Goal: Information Seeking & Learning: Learn about a topic

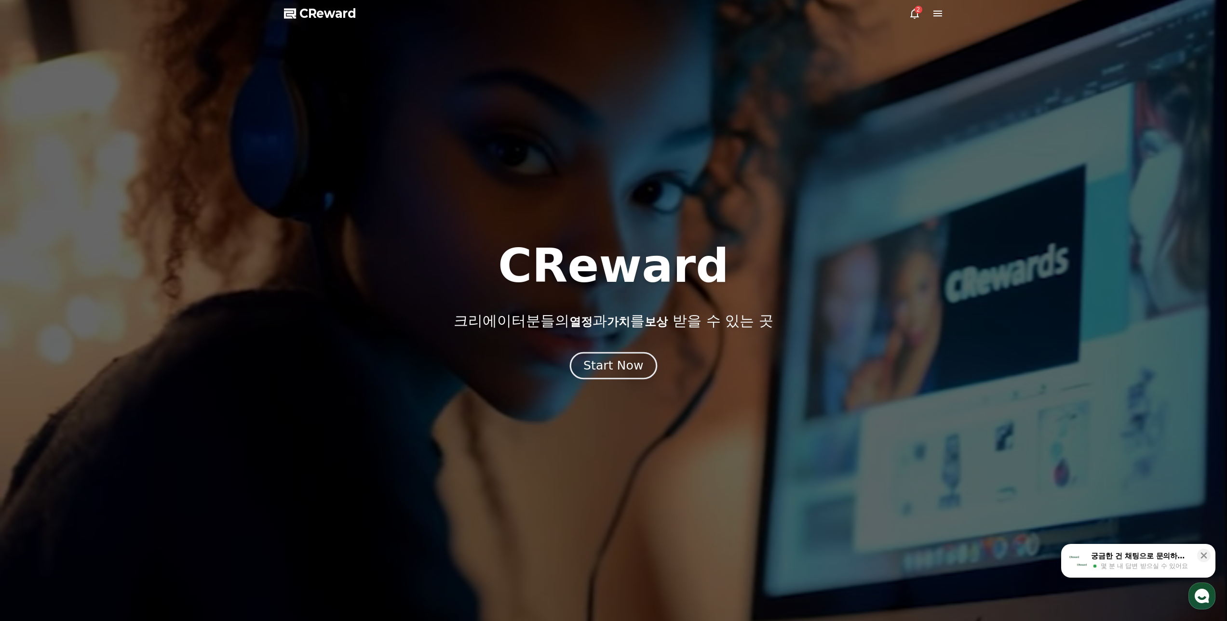
click at [608, 369] on div "Start Now" at bounding box center [613, 366] width 60 height 16
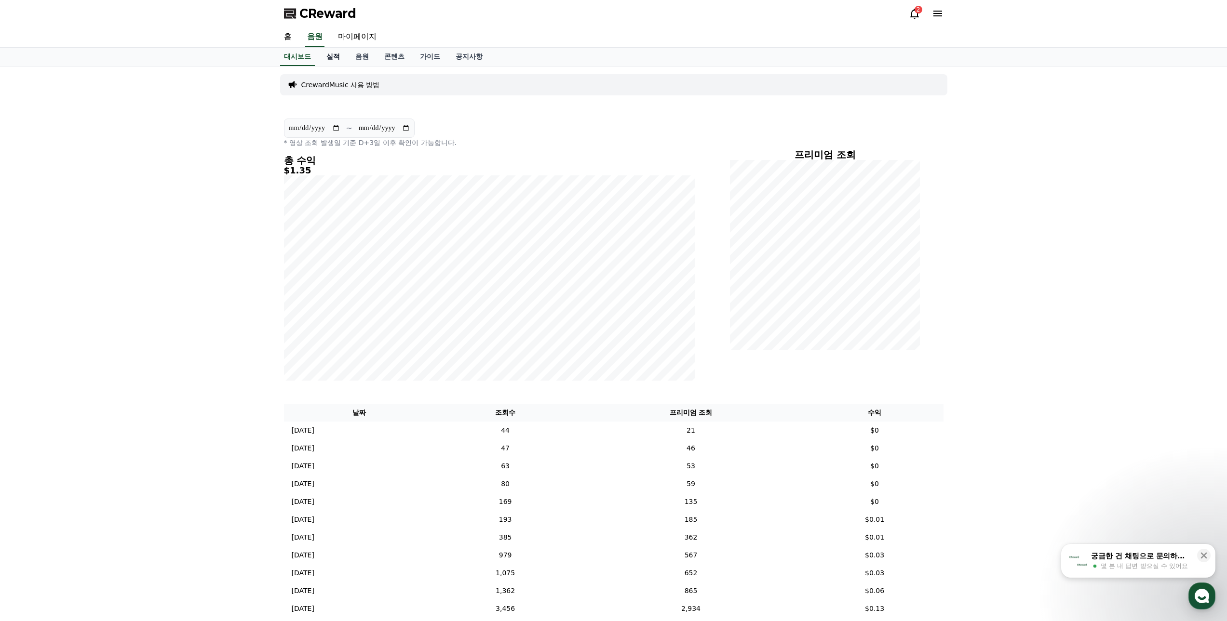
click at [326, 55] on link "실적" at bounding box center [333, 57] width 29 height 18
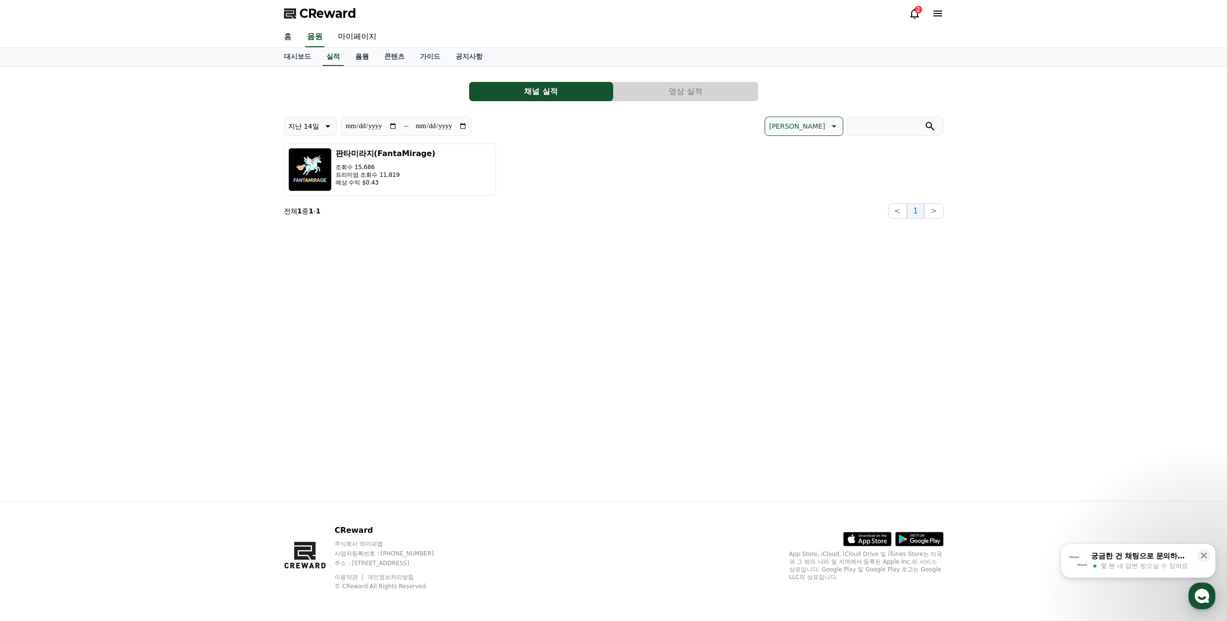
drag, startPoint x: 361, startPoint y: 59, endPoint x: 368, endPoint y: 63, distance: 8.4
click at [361, 59] on link "음원" at bounding box center [362, 57] width 29 height 18
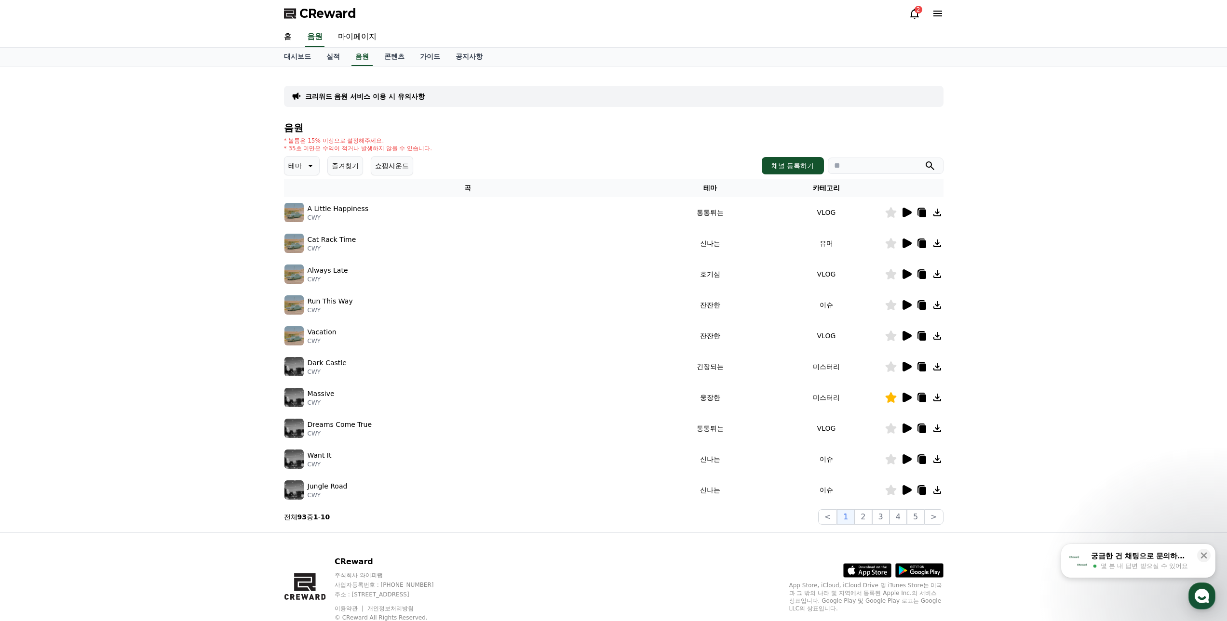
click at [307, 167] on icon at bounding box center [310, 166] width 12 height 12
click at [298, 198] on button "밝은" at bounding box center [295, 195] width 21 height 21
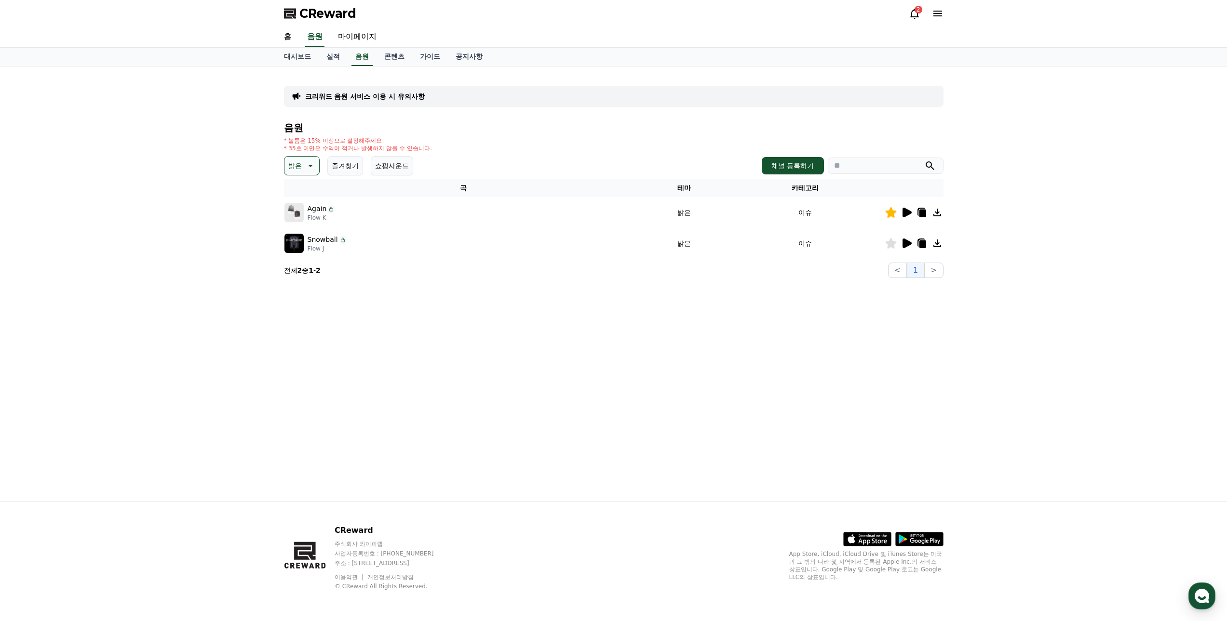
click at [903, 213] on icon at bounding box center [906, 213] width 9 height 10
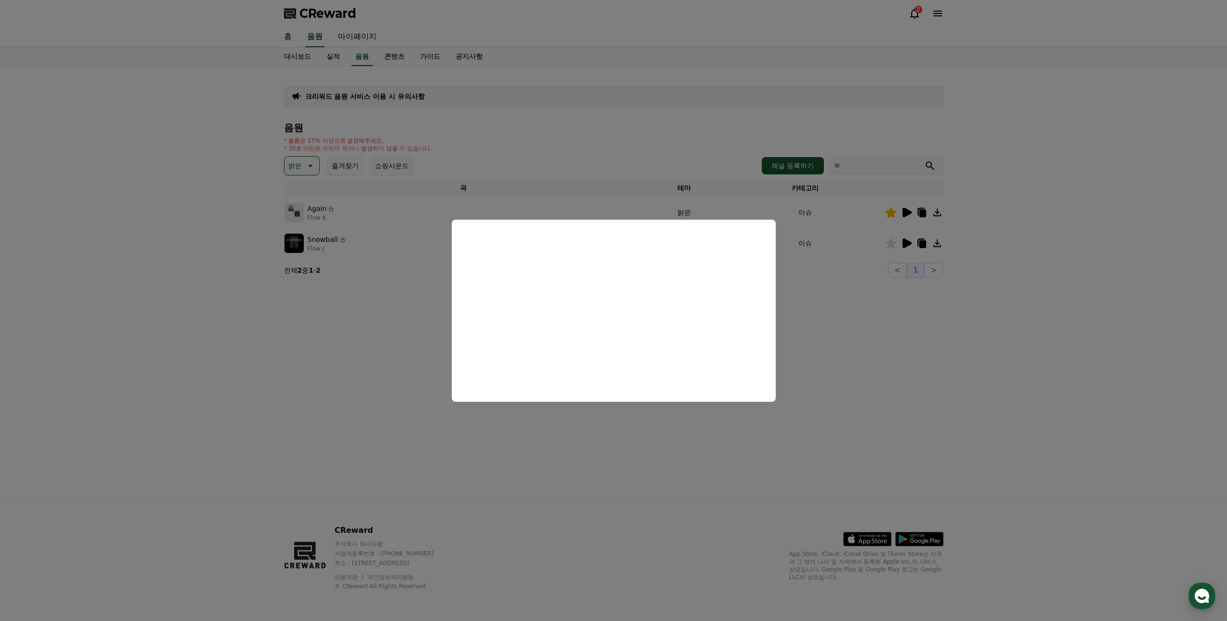
click at [872, 326] on button "close modal" at bounding box center [613, 310] width 1227 height 621
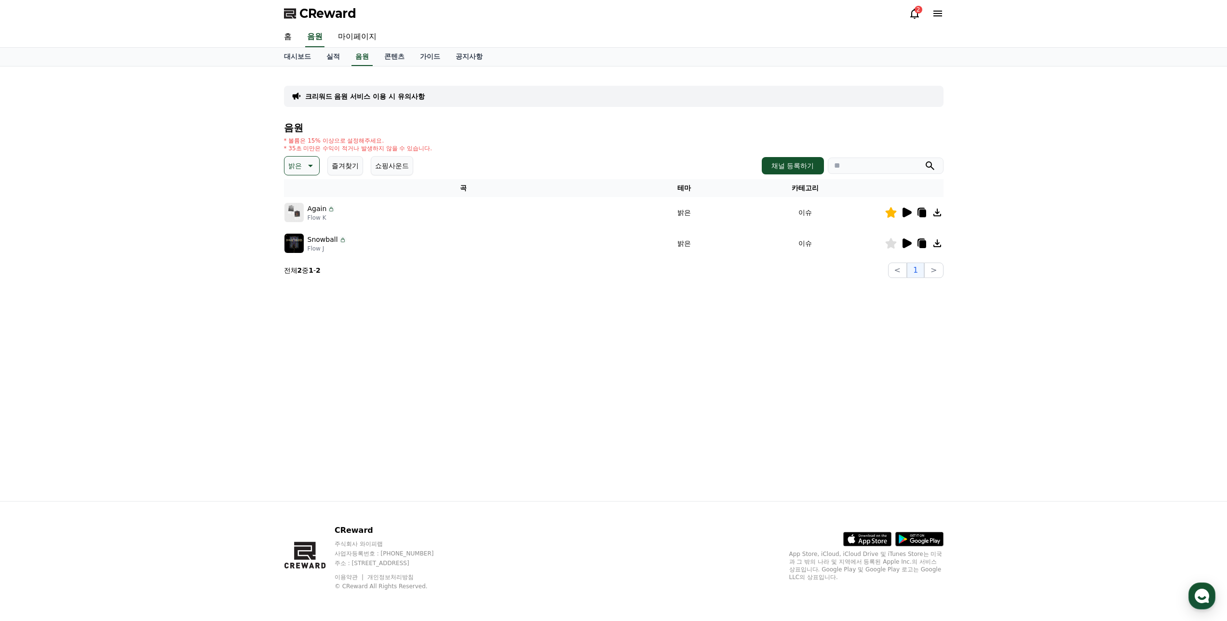
click at [912, 242] on div at bounding box center [914, 244] width 58 height 12
click at [908, 242] on icon at bounding box center [906, 244] width 9 height 10
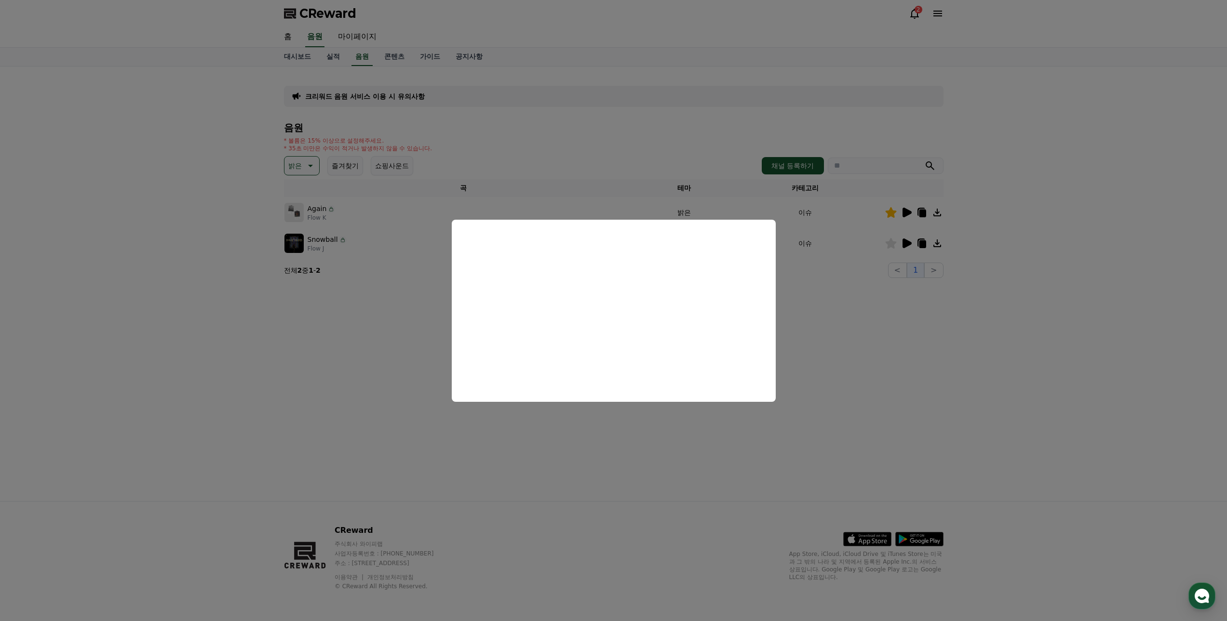
click at [270, 365] on button "close modal" at bounding box center [613, 310] width 1227 height 621
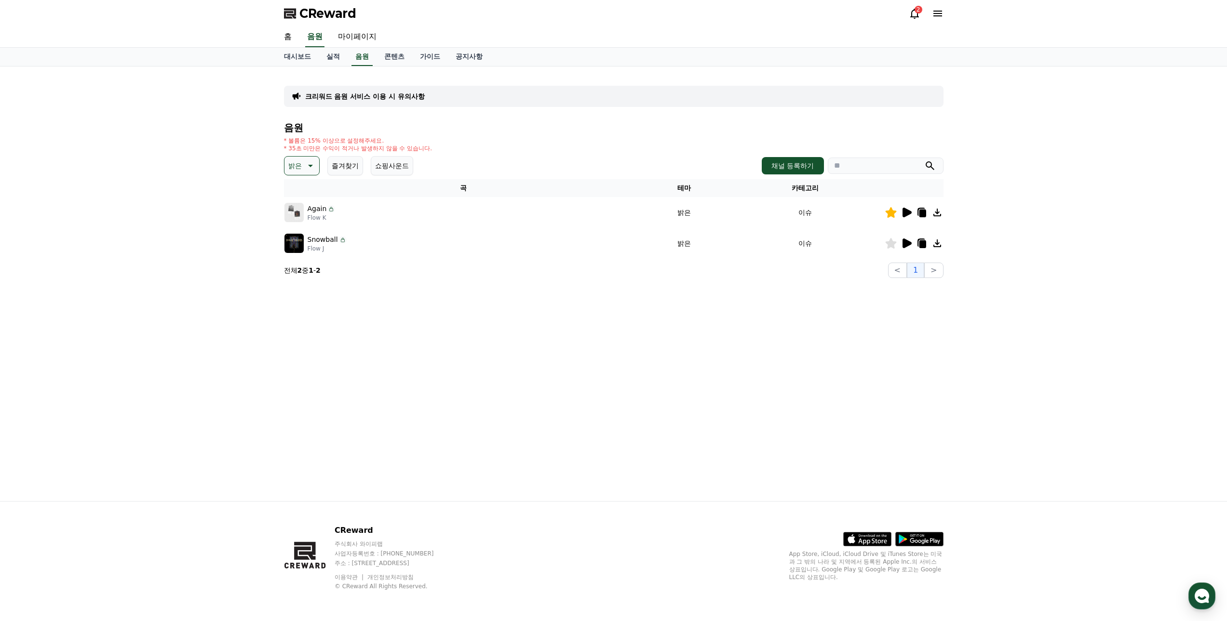
click at [904, 209] on icon at bounding box center [906, 213] width 9 height 10
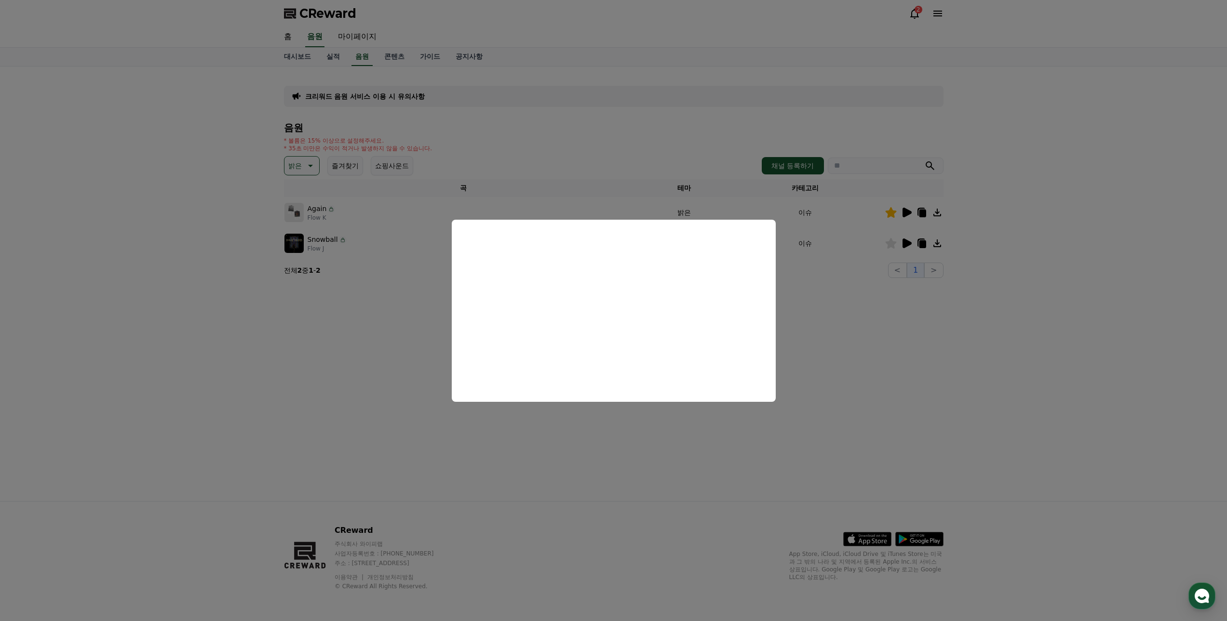
click at [393, 350] on button "close modal" at bounding box center [613, 310] width 1227 height 621
